Goal: Task Accomplishment & Management: Manage account settings

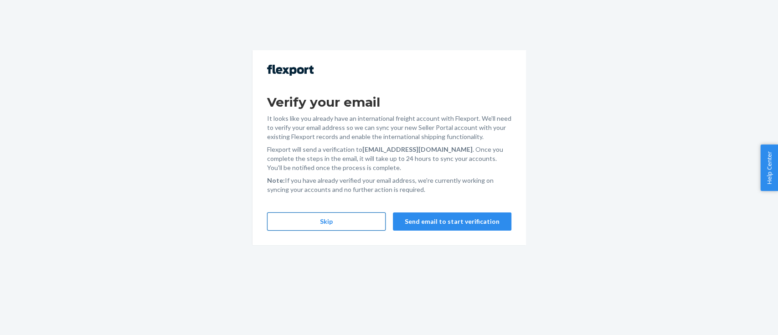
click at [328, 221] on button "Skip" at bounding box center [326, 221] width 118 height 18
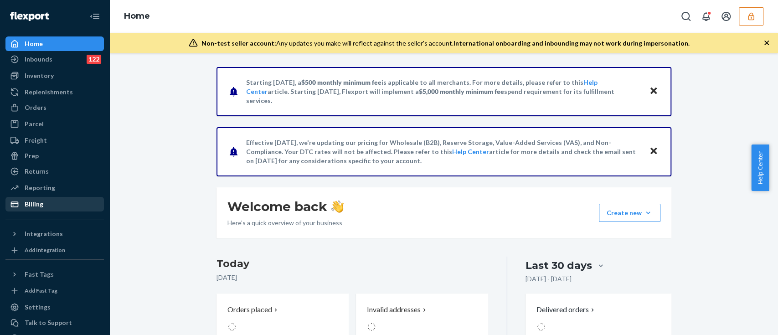
click at [37, 206] on div "Billing" at bounding box center [34, 204] width 19 height 9
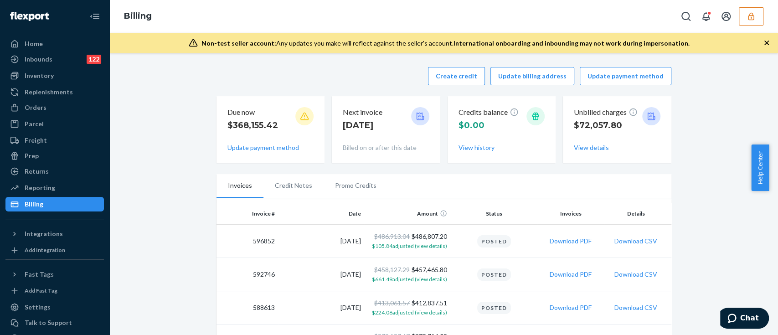
click at [292, 186] on li "Credit Notes" at bounding box center [293, 185] width 60 height 23
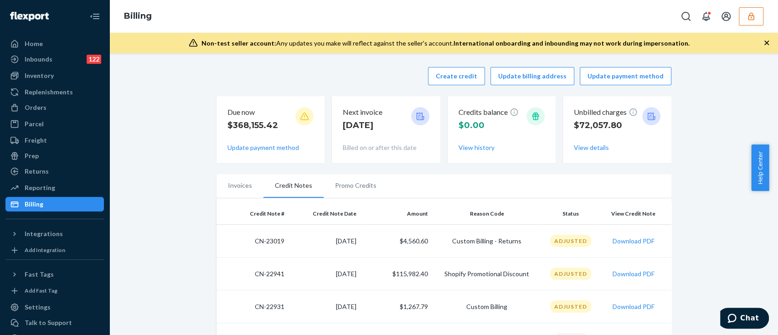
click at [344, 189] on li "Promo Credits" at bounding box center [356, 185] width 64 height 23
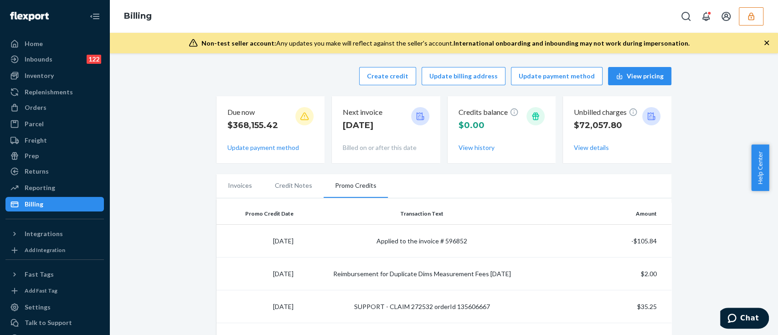
click at [297, 188] on li "Credit Notes" at bounding box center [293, 185] width 60 height 23
